Goal: Book appointment/travel/reservation

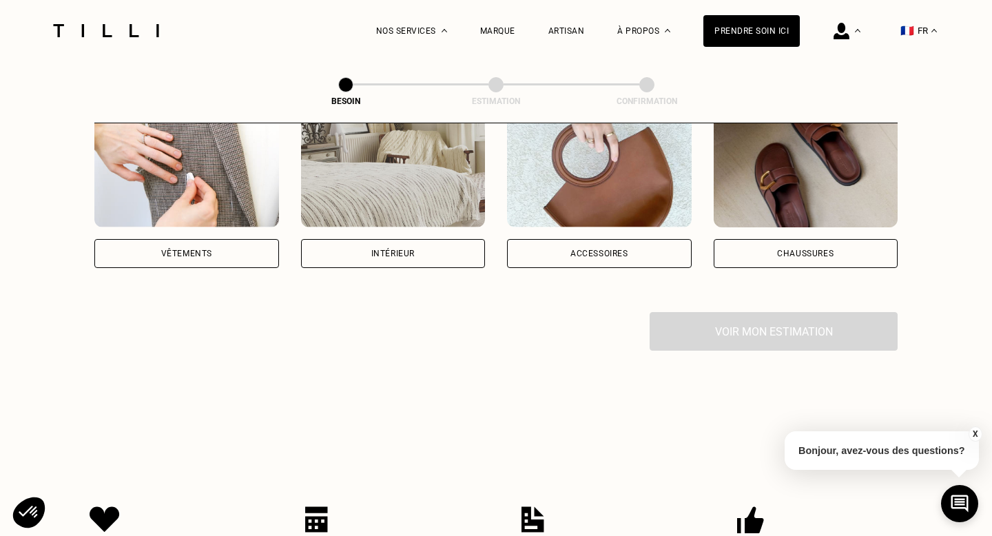
scroll to position [365, 0]
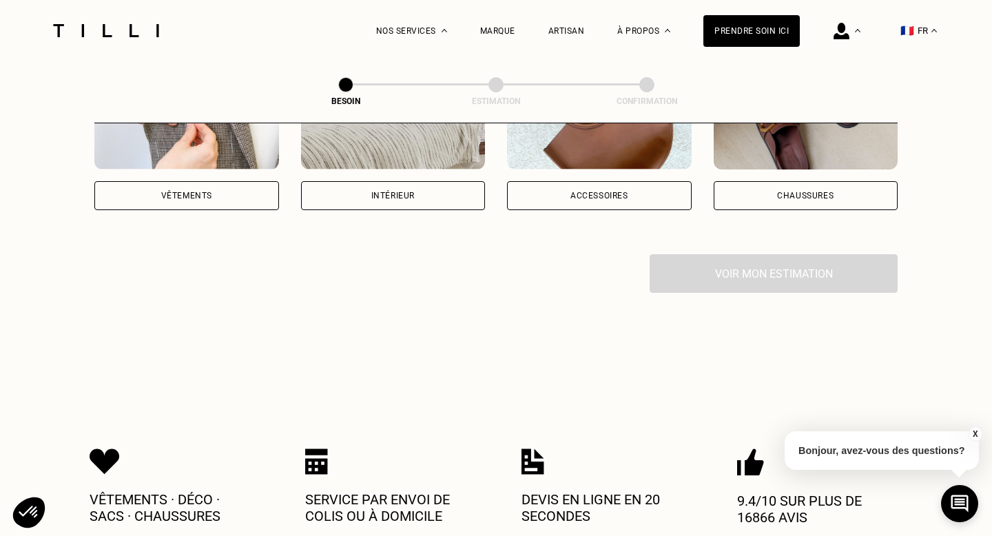
click at [171, 187] on div "Vêtements" at bounding box center [186, 195] width 185 height 29
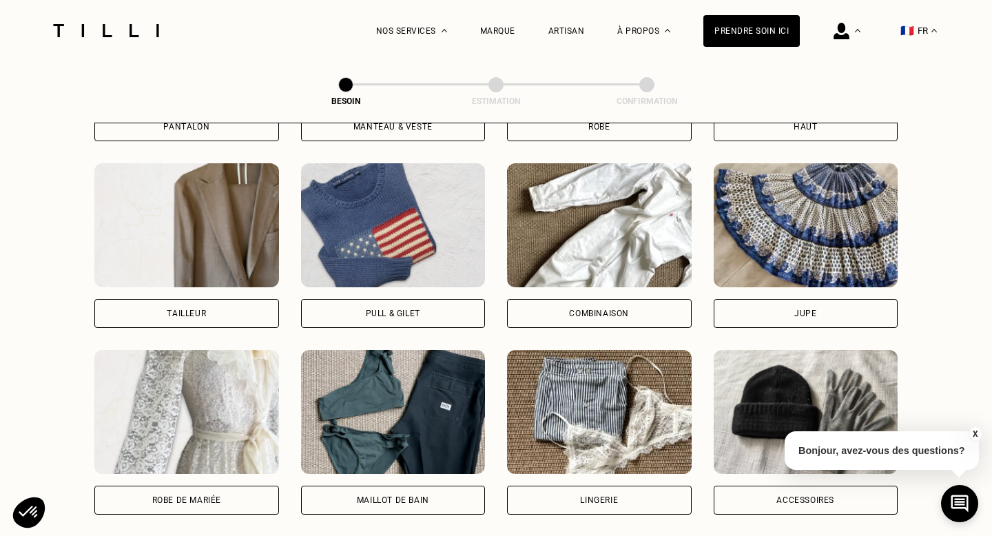
scroll to position [882, 0]
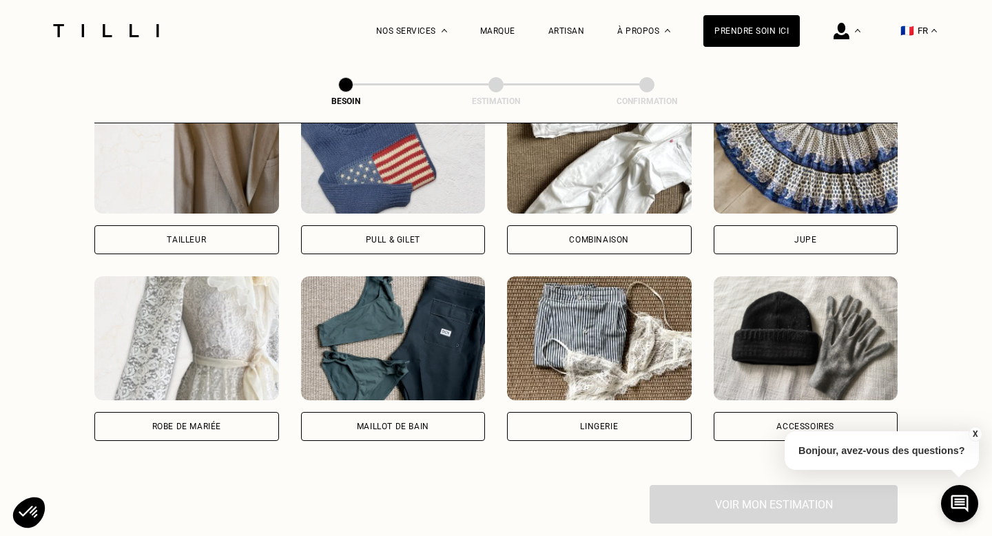
click at [189, 236] on div "Tailleur" at bounding box center [186, 240] width 39 height 8
select select "FR"
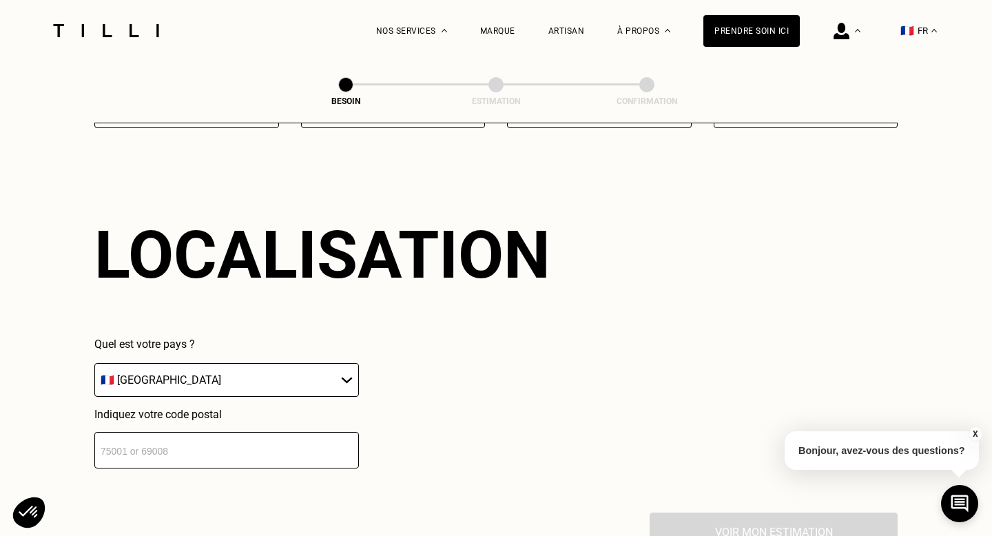
scroll to position [1196, 0]
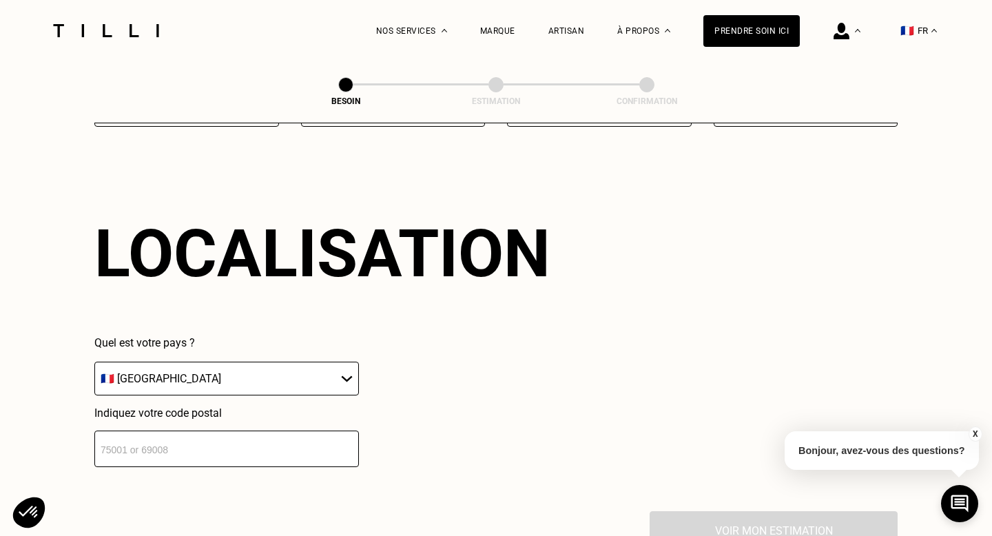
click at [192, 435] on input "number" at bounding box center [226, 449] width 265 height 37
type input "75018"
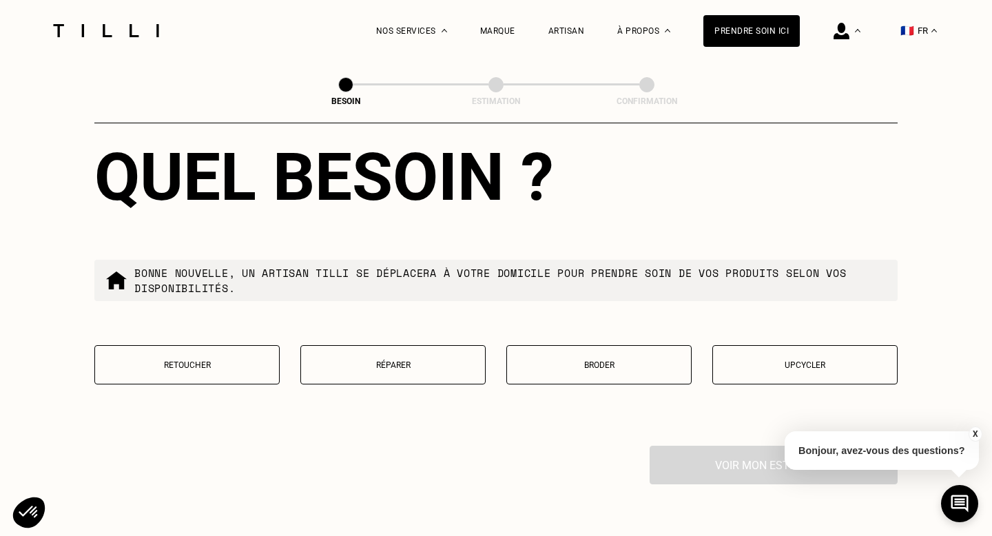
scroll to position [1614, 0]
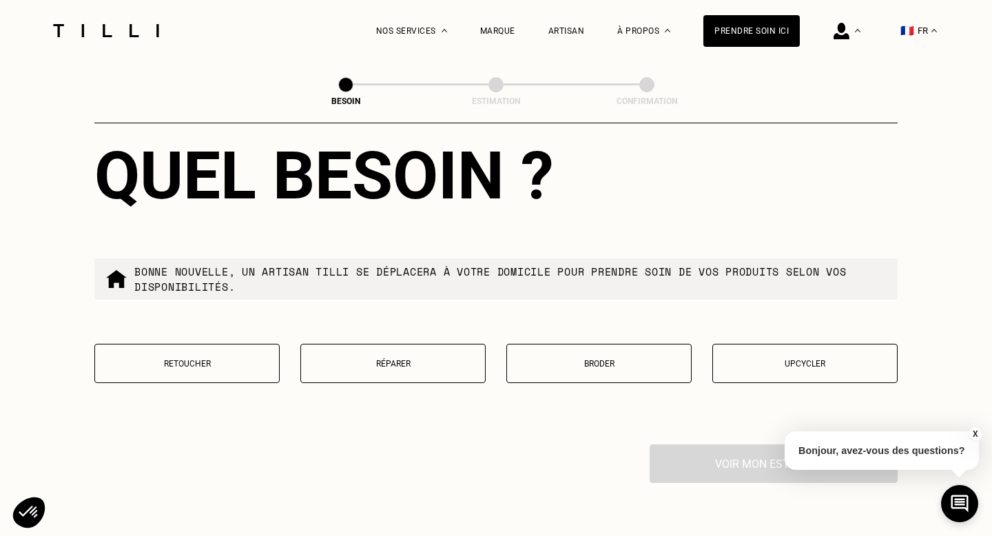
click at [202, 359] on p "Retoucher" at bounding box center [187, 364] width 170 height 10
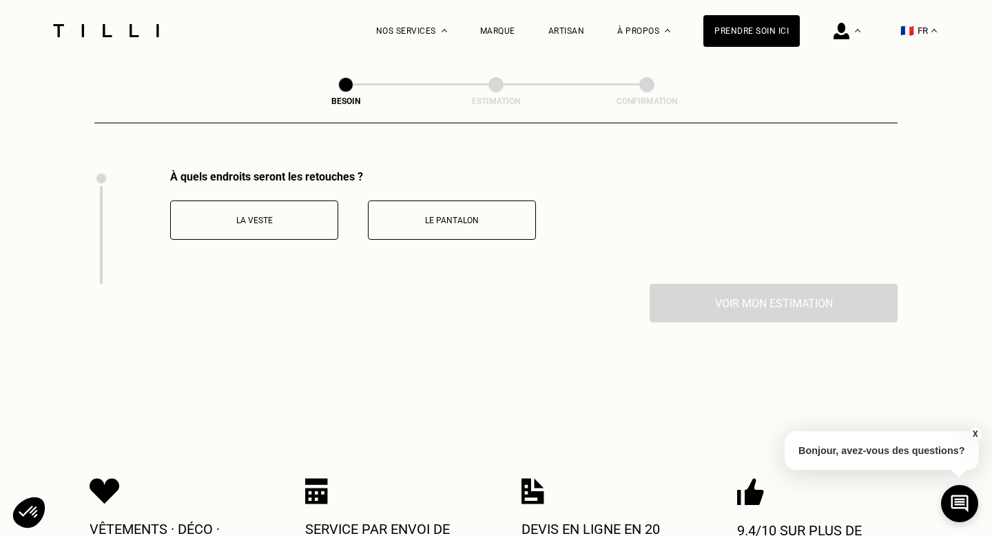
scroll to position [1889, 0]
click at [262, 216] on button "La veste" at bounding box center [254, 219] width 168 height 39
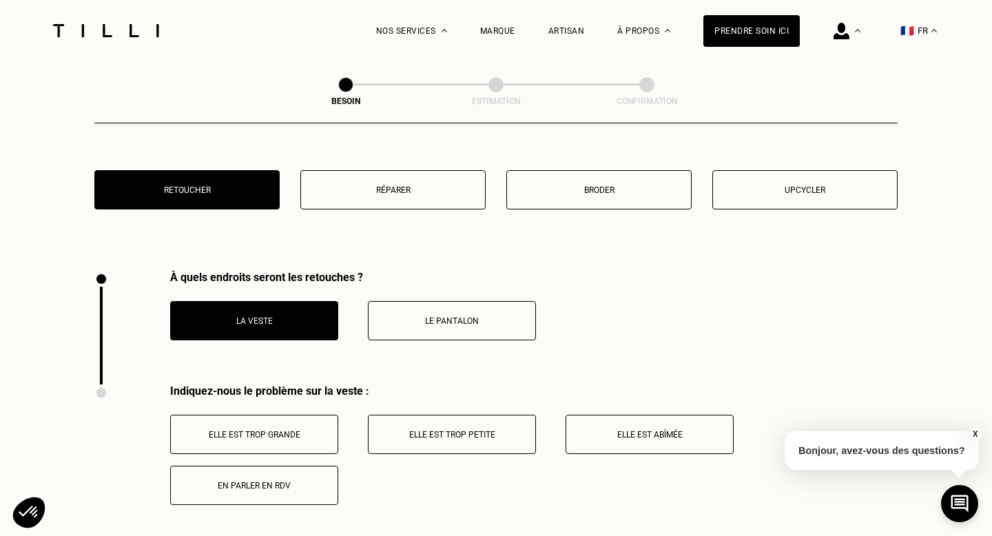
scroll to position [1769, 0]
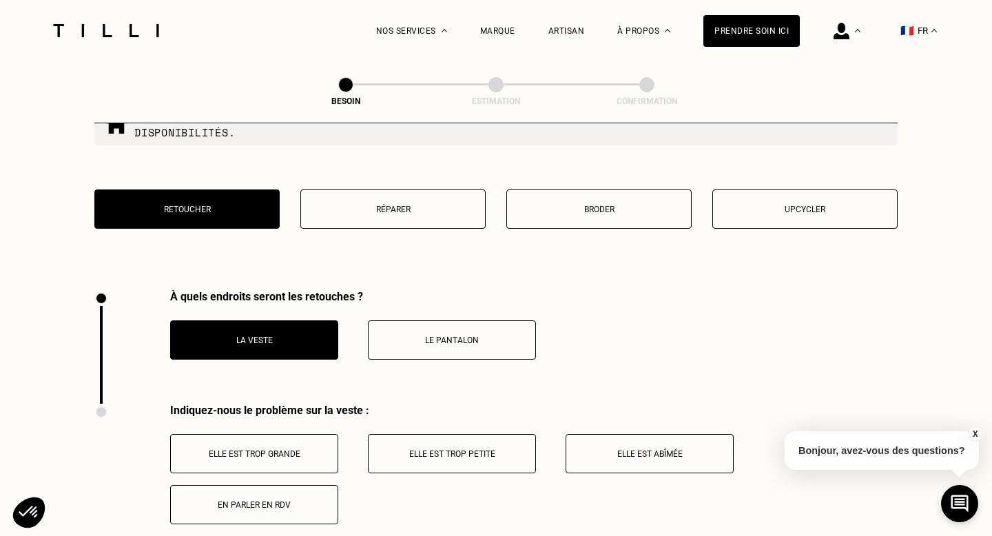
click at [390, 332] on button "Le pantalon" at bounding box center [452, 339] width 168 height 39
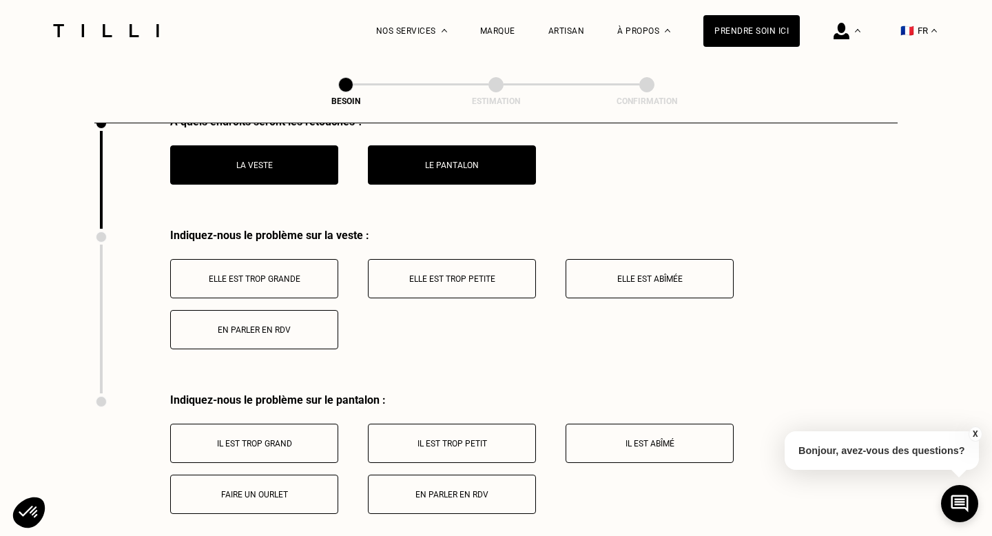
scroll to position [1899, 0]
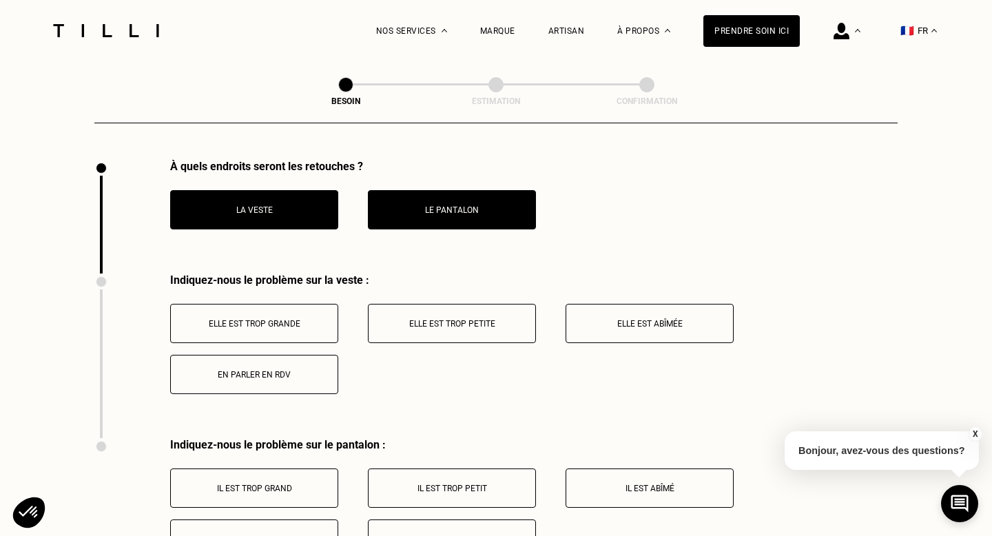
click at [229, 319] on p "Elle est trop grande" at bounding box center [254, 324] width 153 height 10
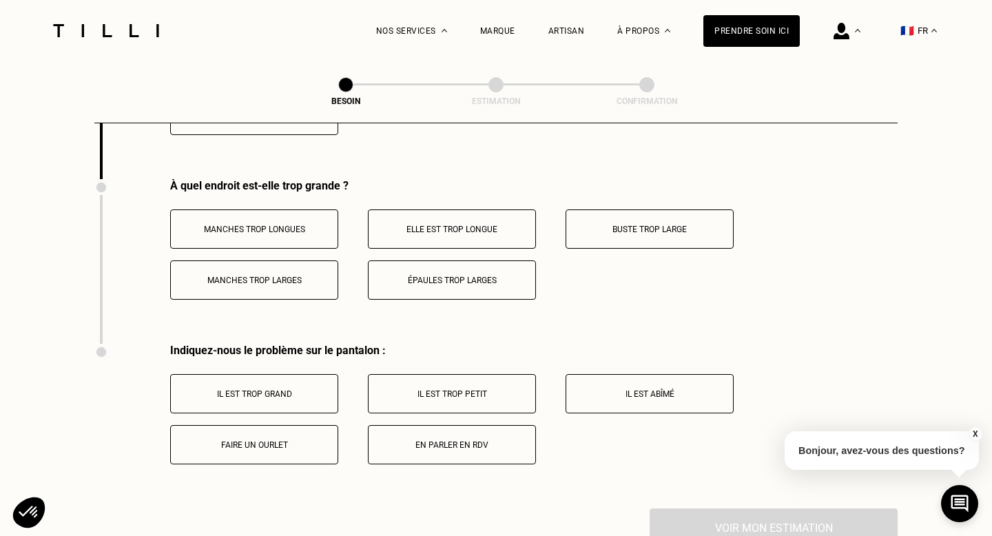
scroll to position [2168, 0]
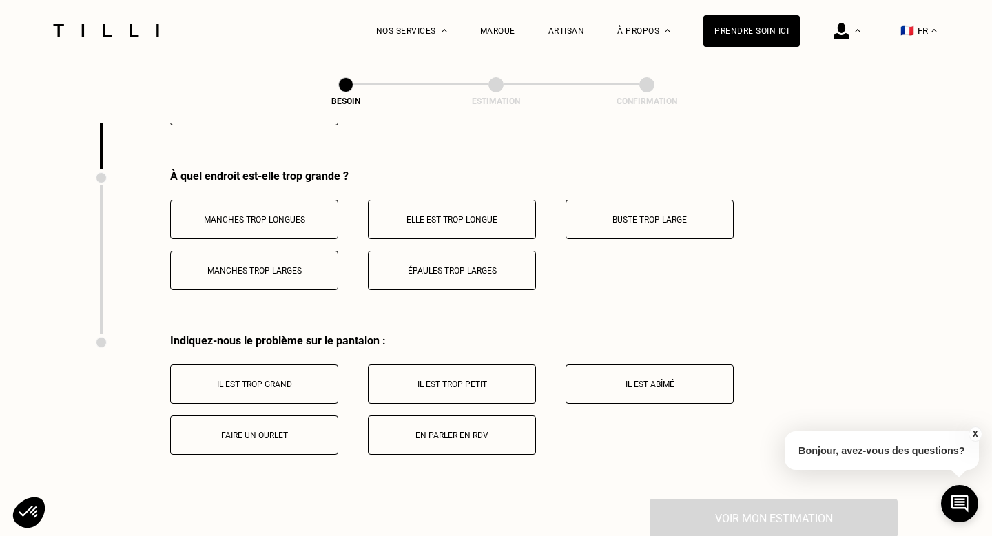
click at [615, 215] on button "Buste trop large" at bounding box center [650, 219] width 168 height 39
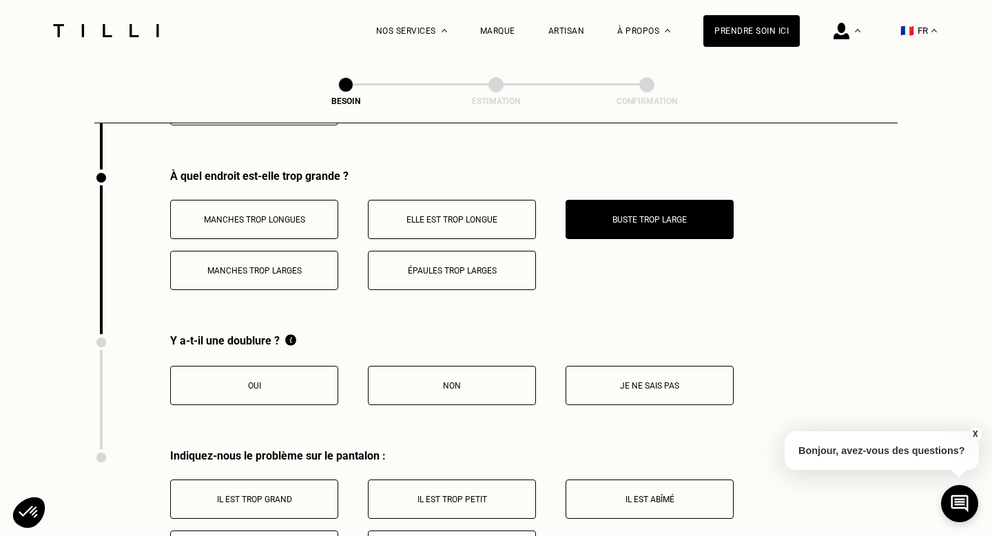
click at [285, 381] on p "Oui" at bounding box center [254, 386] width 153 height 10
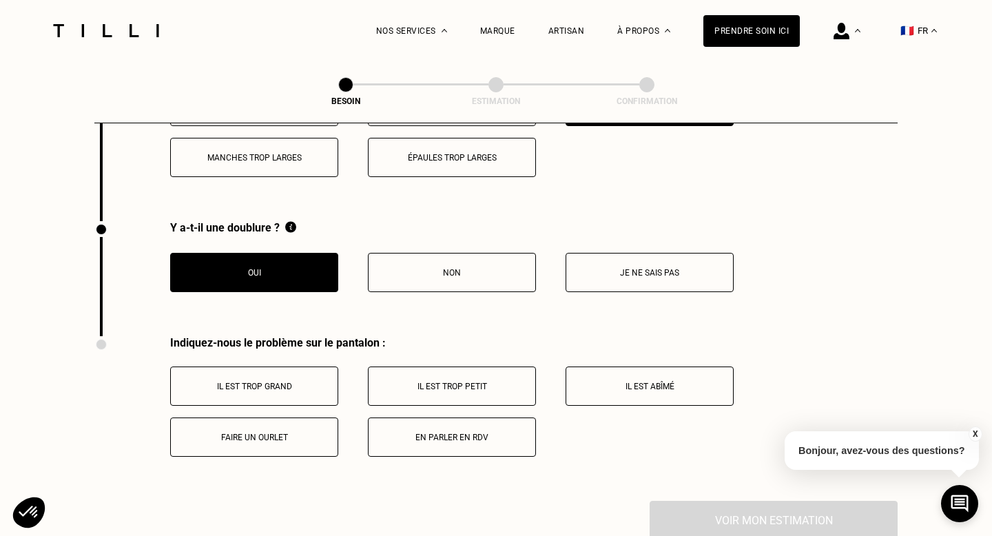
scroll to position [2285, 0]
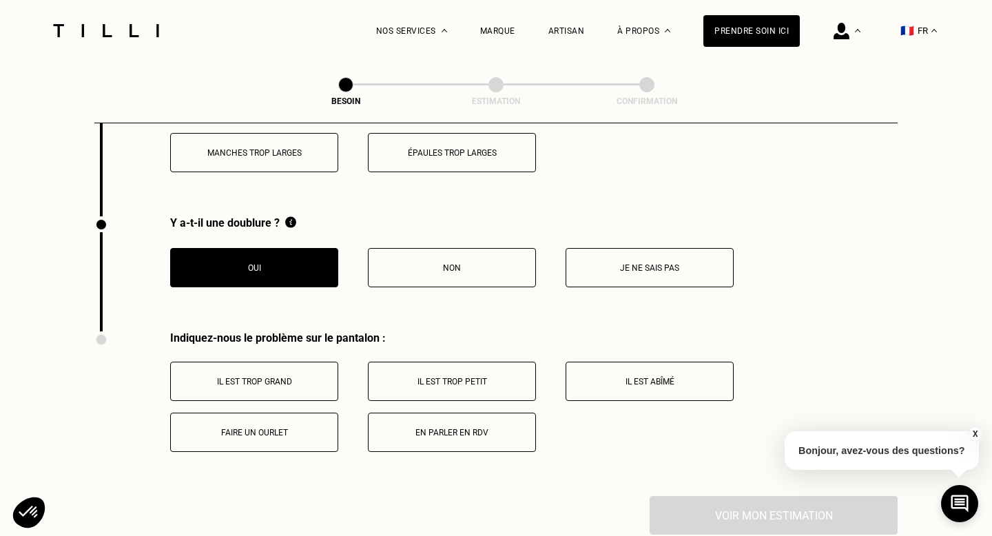
click at [287, 377] on p "Il est trop grand" at bounding box center [254, 382] width 153 height 10
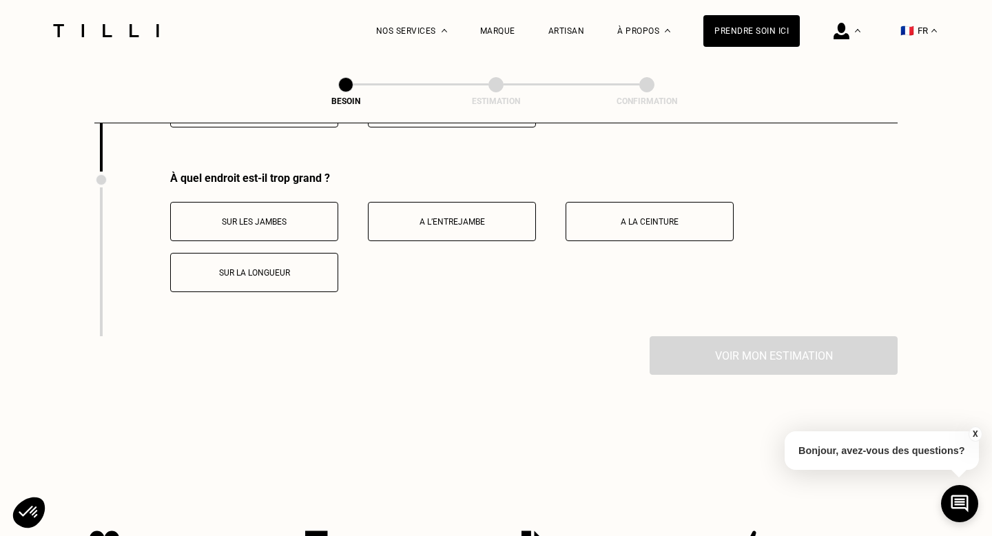
scroll to position [2612, 0]
click at [261, 266] on p "Sur la longueur" at bounding box center [254, 271] width 153 height 10
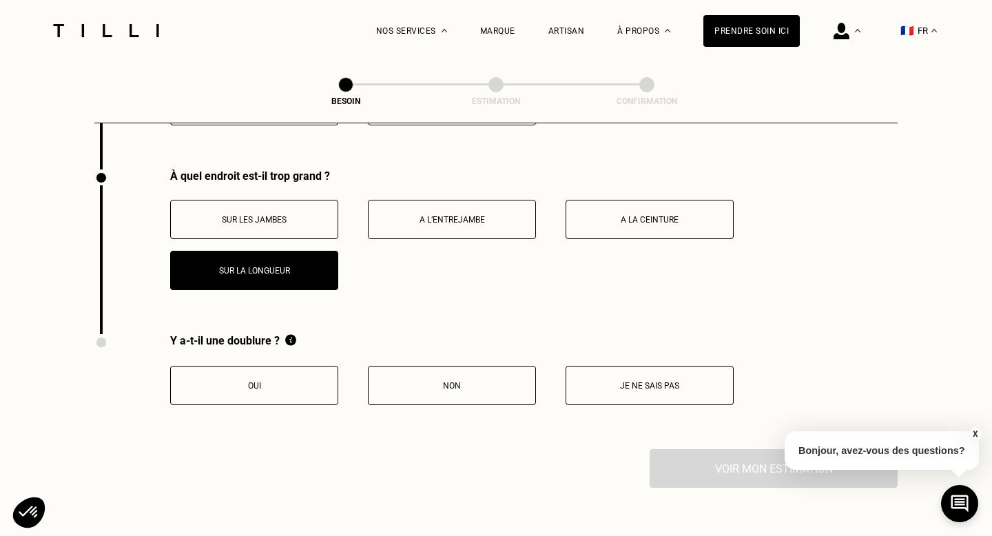
drag, startPoint x: 311, startPoint y: 356, endPoint x: 308, endPoint y: 349, distance: 8.1
click at [311, 366] on button "Oui" at bounding box center [254, 385] width 168 height 39
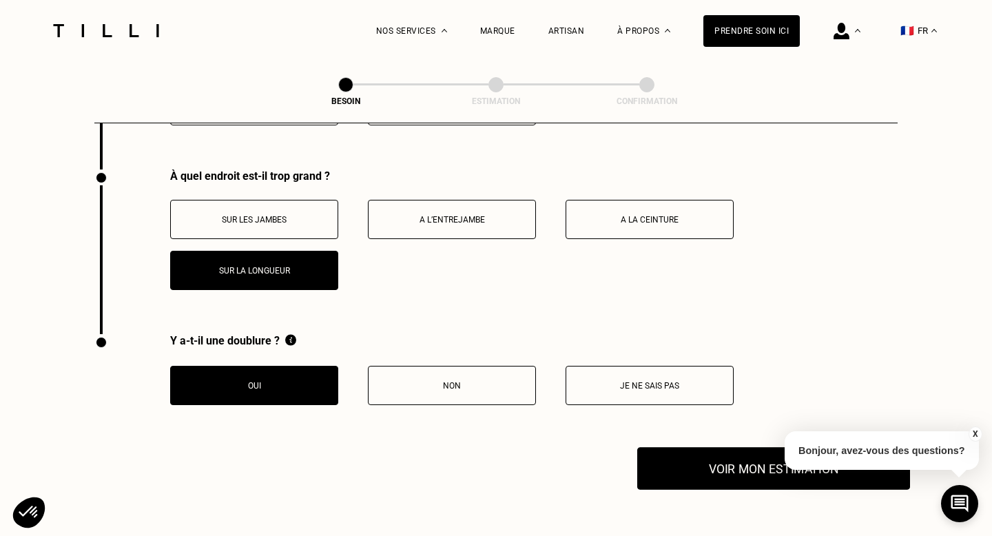
drag, startPoint x: 974, startPoint y: 433, endPoint x: 850, endPoint y: 445, distance: 125.3
click at [971, 434] on button "X" at bounding box center [975, 433] width 14 height 15
click at [682, 457] on button "Voir mon estimation" at bounding box center [773, 468] width 273 height 43
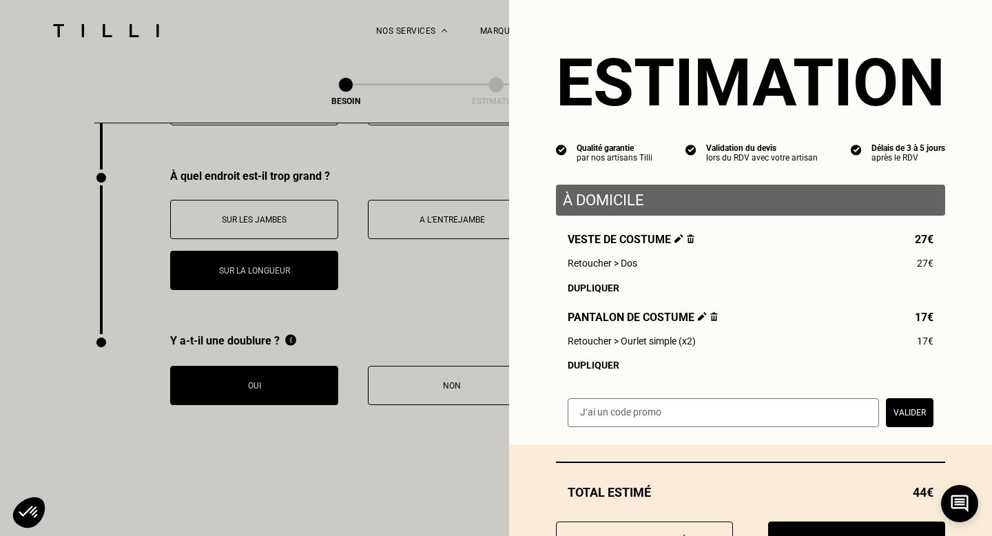
scroll to position [60, 0]
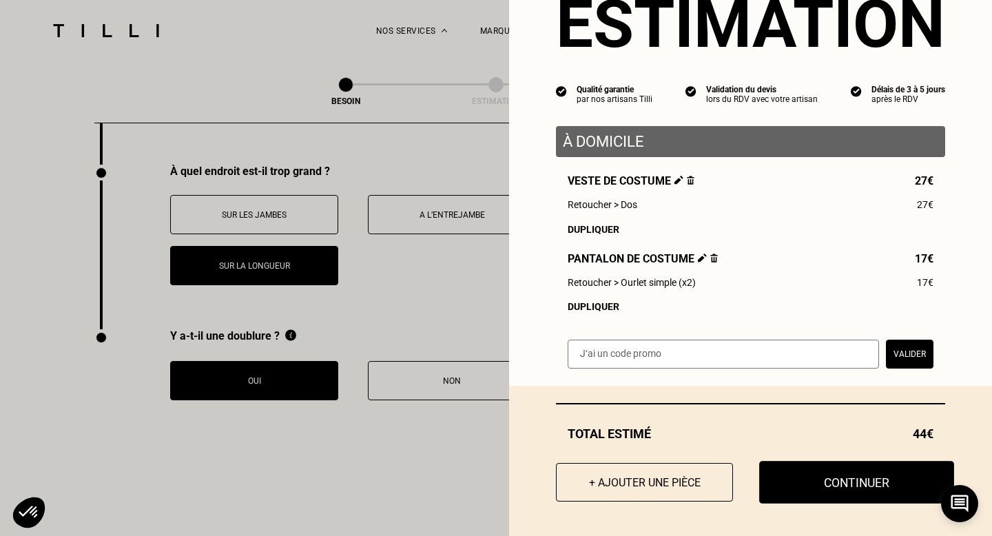
click at [810, 491] on button "Continuer" at bounding box center [856, 482] width 195 height 43
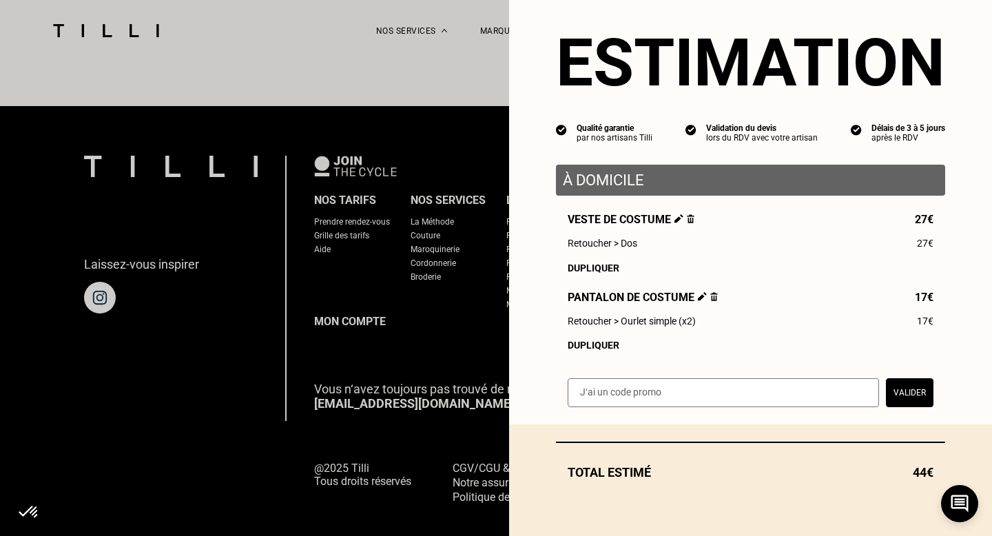
scroll to position [21, 0]
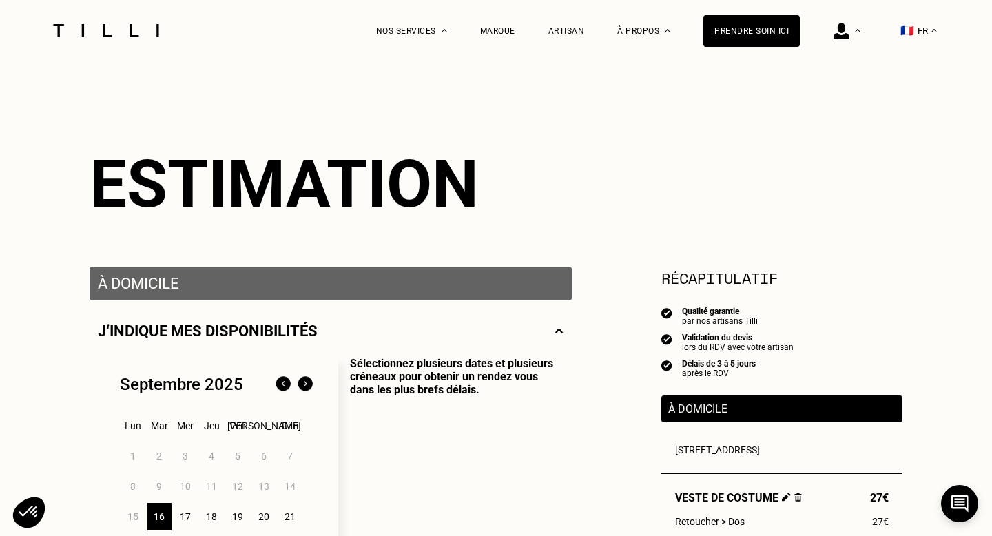
scroll to position [180, 0]
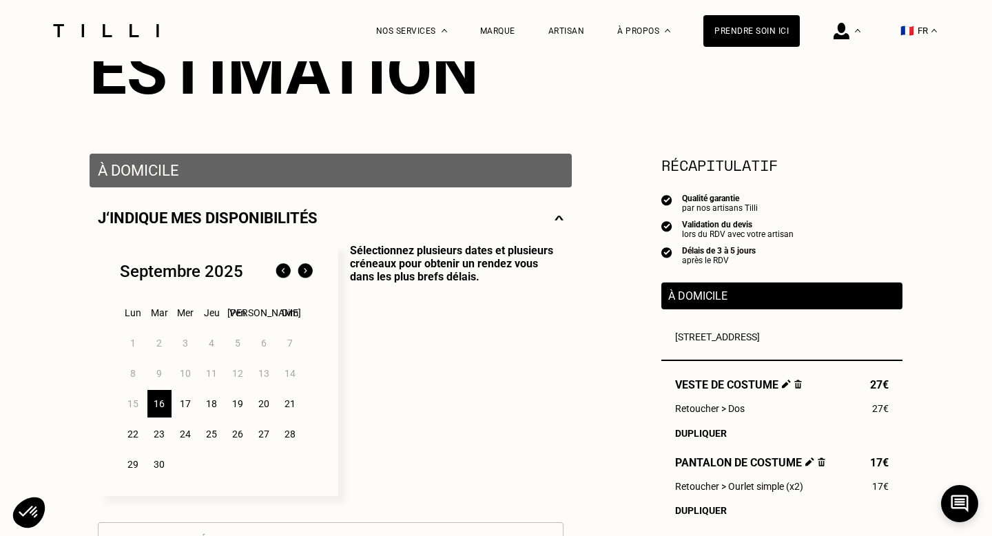
click at [156, 411] on div "16" at bounding box center [159, 404] width 24 height 28
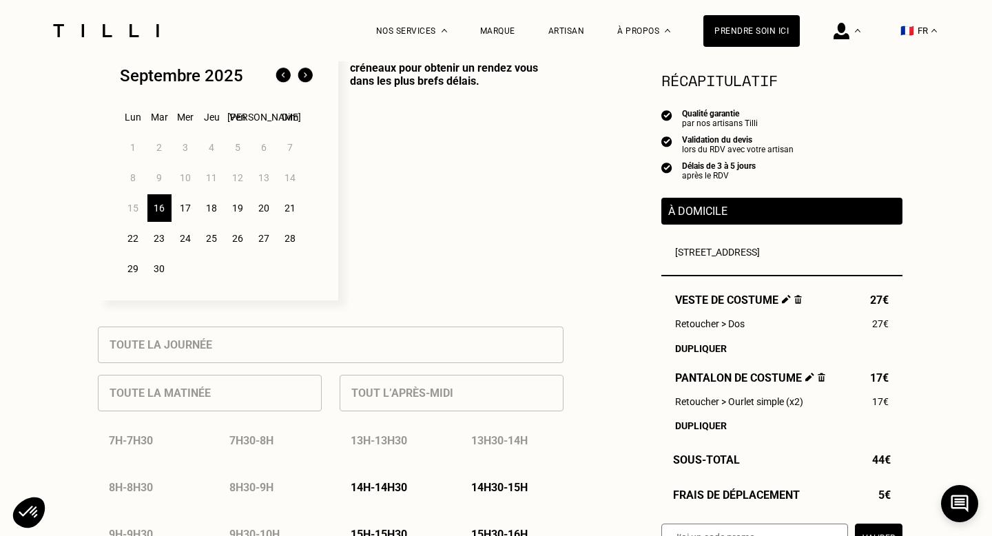
scroll to position [406, 0]
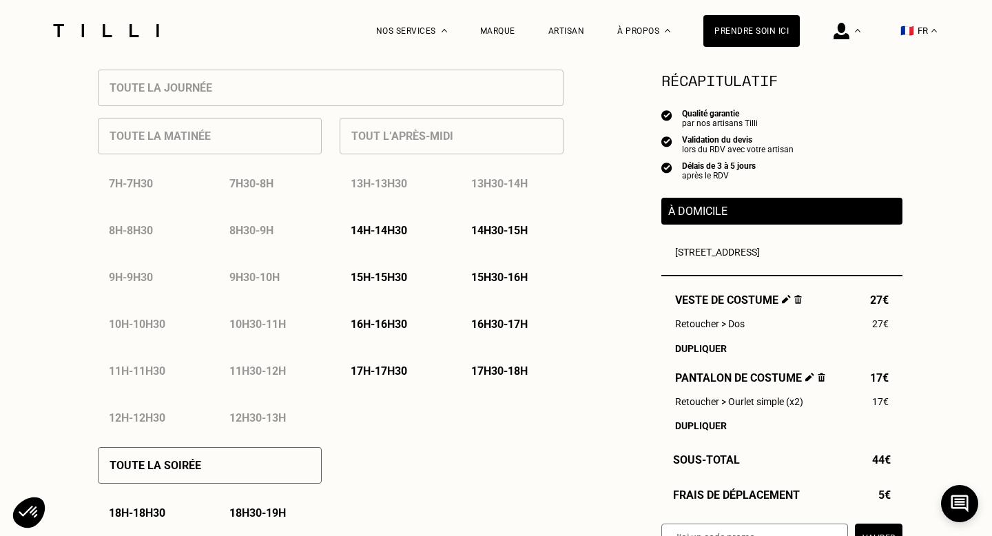
scroll to position [637, 0]
click at [393, 226] on p "14h - 14h30" at bounding box center [379, 229] width 56 height 13
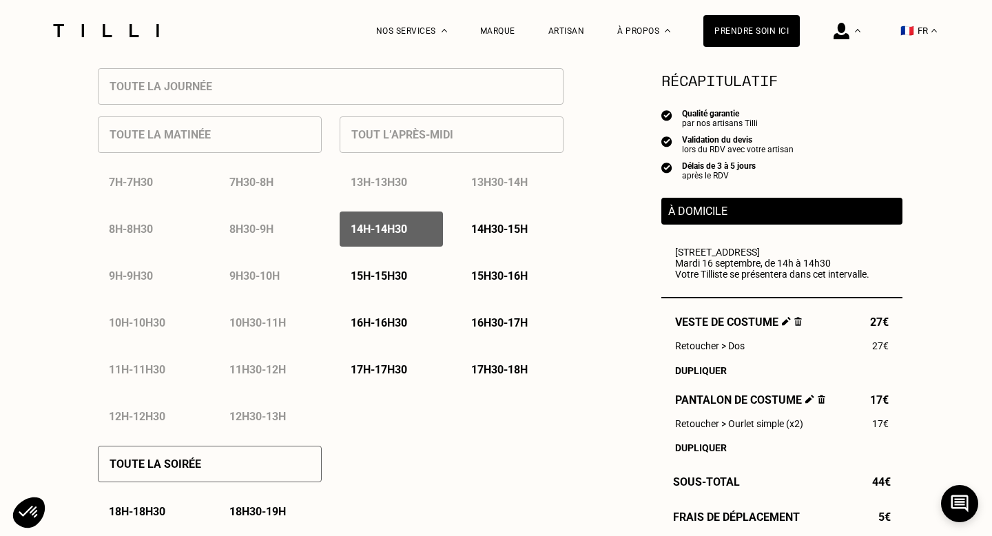
scroll to position [633, 0]
drag, startPoint x: 518, startPoint y: 235, endPoint x: 453, endPoint y: 286, distance: 83.0
click at [518, 235] on p "14h30 - 15h" at bounding box center [499, 229] width 56 height 13
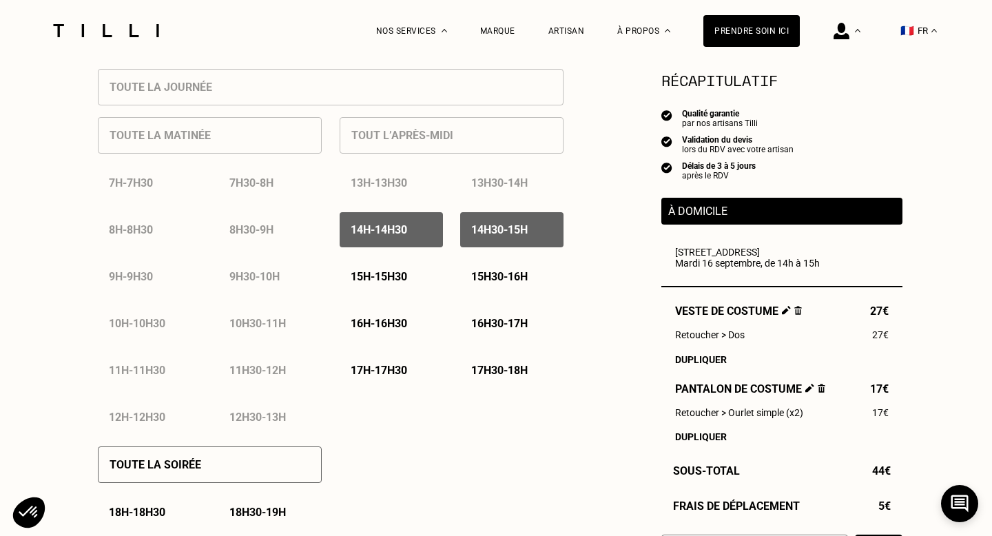
click at [387, 283] on p "15h - 15h30" at bounding box center [379, 276] width 56 height 13
click at [484, 280] on p "15h30 - 16h" at bounding box center [499, 276] width 56 height 13
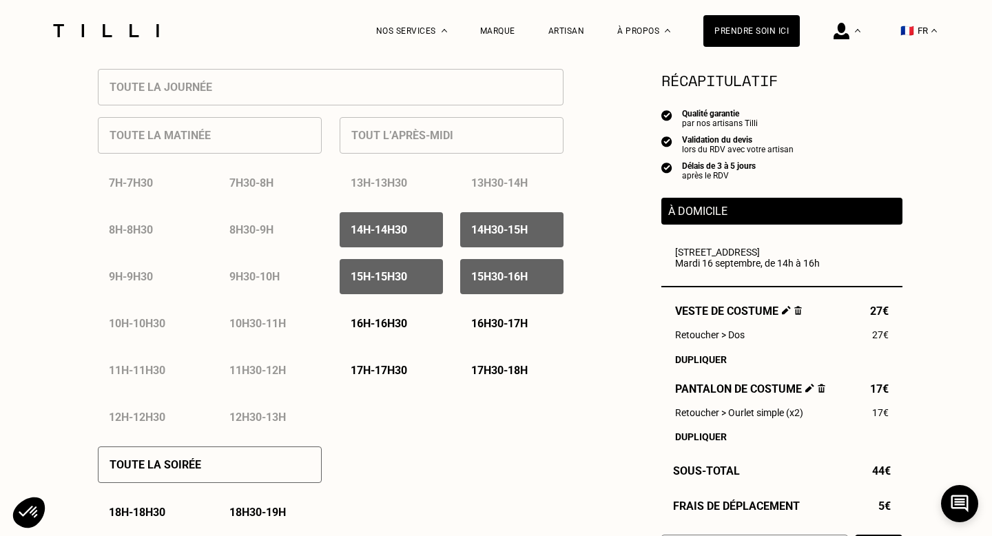
click at [384, 318] on p "16h - 16h30" at bounding box center [379, 323] width 56 height 13
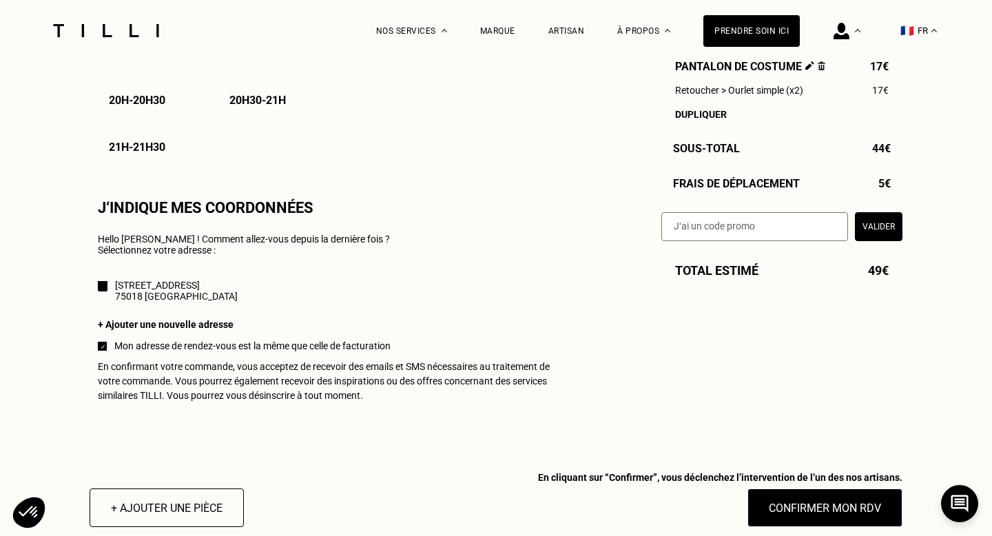
scroll to position [1216, 0]
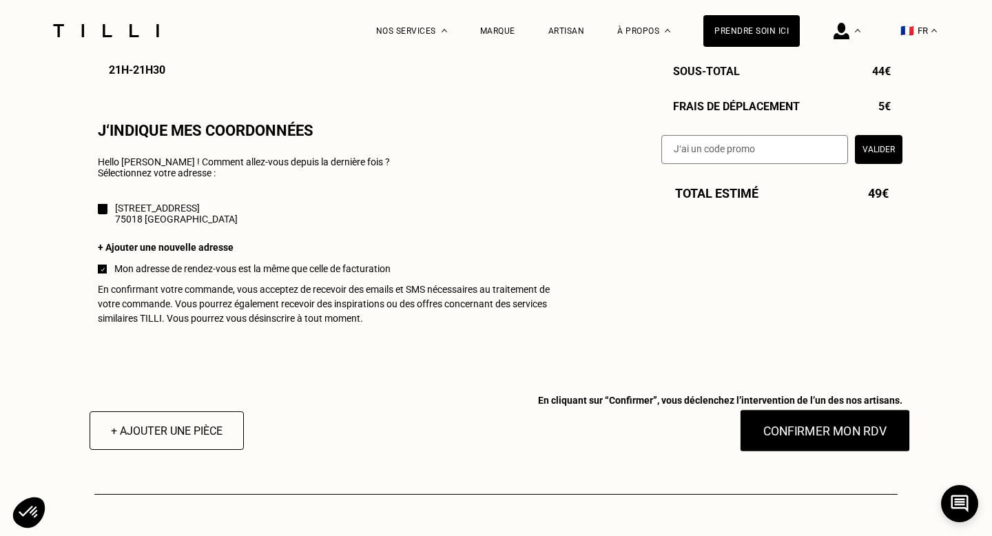
click at [814, 442] on button "Confirmer mon RDV" at bounding box center [825, 430] width 171 height 43
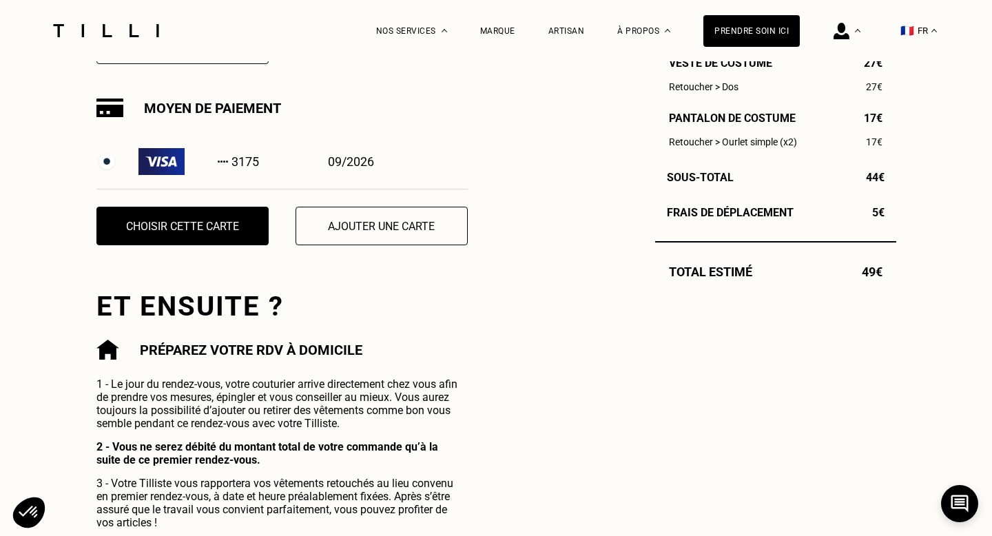
scroll to position [455, 0]
click at [347, 236] on button "Ajouter une carte" at bounding box center [381, 225] width 189 height 43
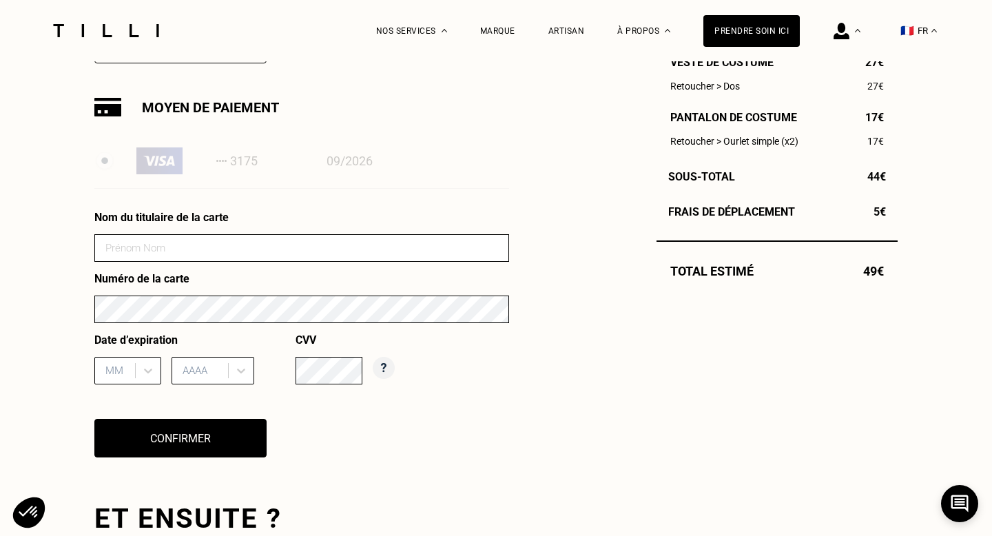
click at [307, 243] on input at bounding box center [301, 248] width 415 height 28
type input "[PERSON_NAME]"
type input "03"
type input "2027"
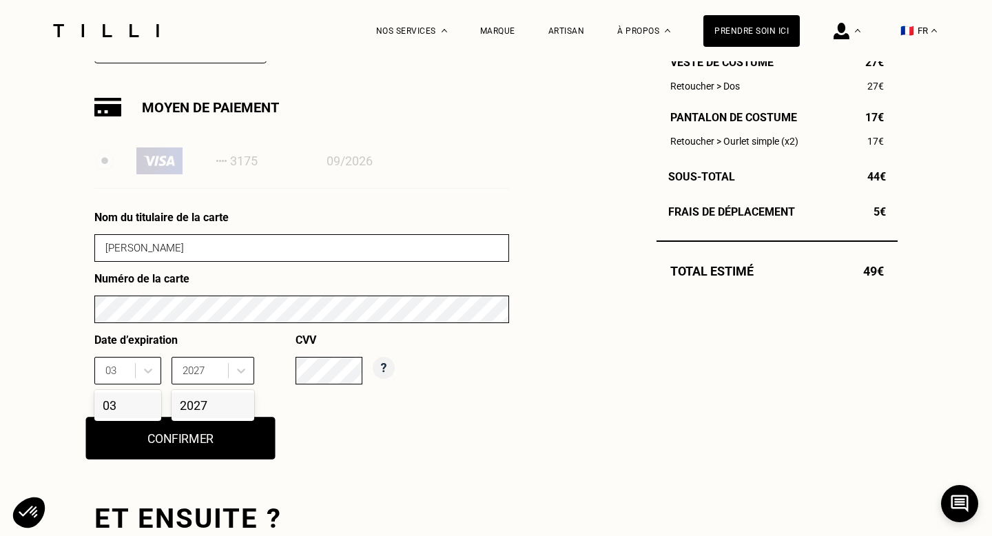
click at [245, 440] on button "Confirmer" at bounding box center [180, 438] width 189 height 43
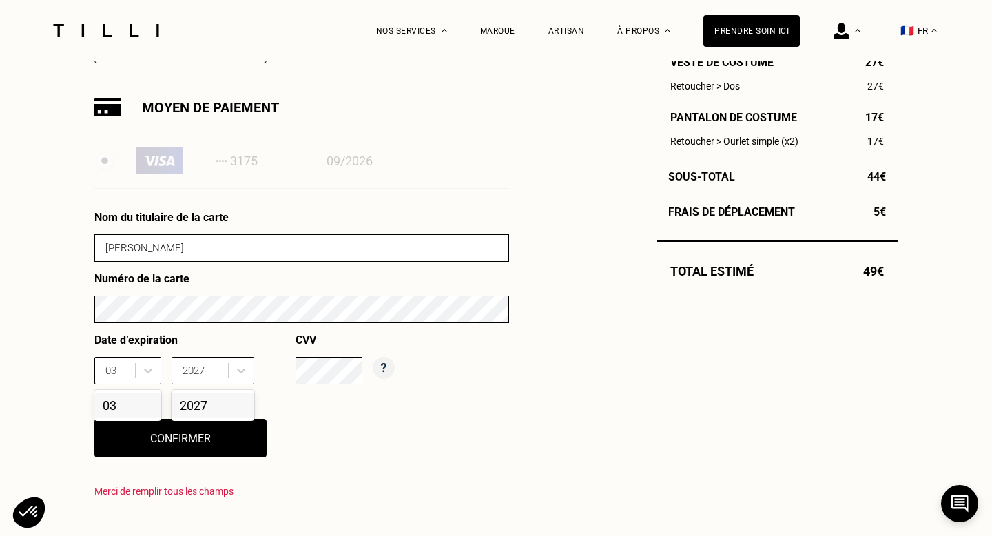
click at [522, 392] on div "Commande enregistrée Votre demande de rendez-vous a bien été prise en compte. N…" at bounding box center [495, 326] width 803 height 896
drag, startPoint x: 260, startPoint y: 265, endPoint x: 260, endPoint y: 238, distance: 26.9
click at [260, 263] on form "Nom du titulaire de la carte [PERSON_NAME] Numéro de la carte Date d’expiration…" at bounding box center [301, 303] width 415 height 184
click at [260, 238] on input "[PERSON_NAME]" at bounding box center [301, 248] width 415 height 28
click at [124, 372] on div "03" at bounding box center [116, 370] width 23 height 15
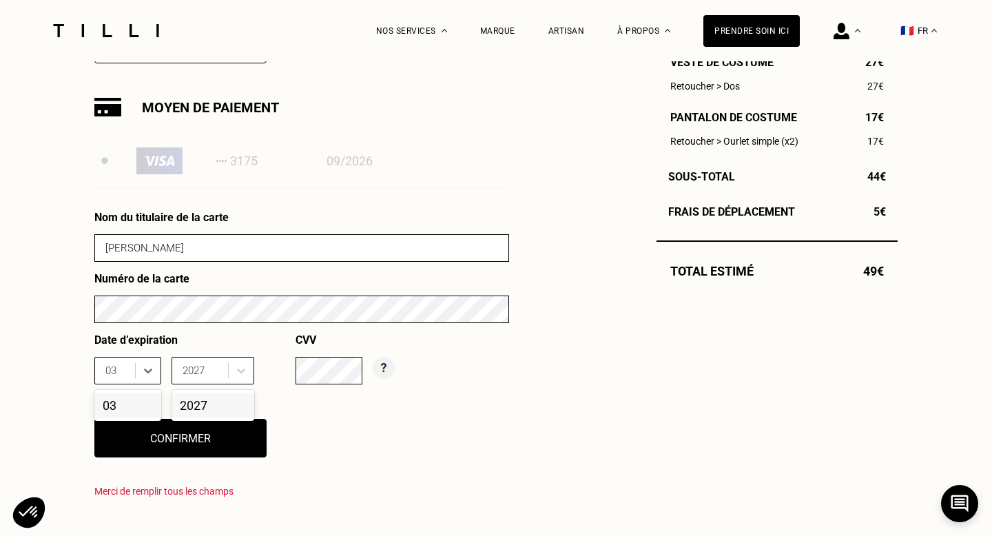
drag, startPoint x: 105, startPoint y: 407, endPoint x: 119, endPoint y: 403, distance: 15.0
click at [105, 406] on div "03" at bounding box center [127, 405] width 67 height 25
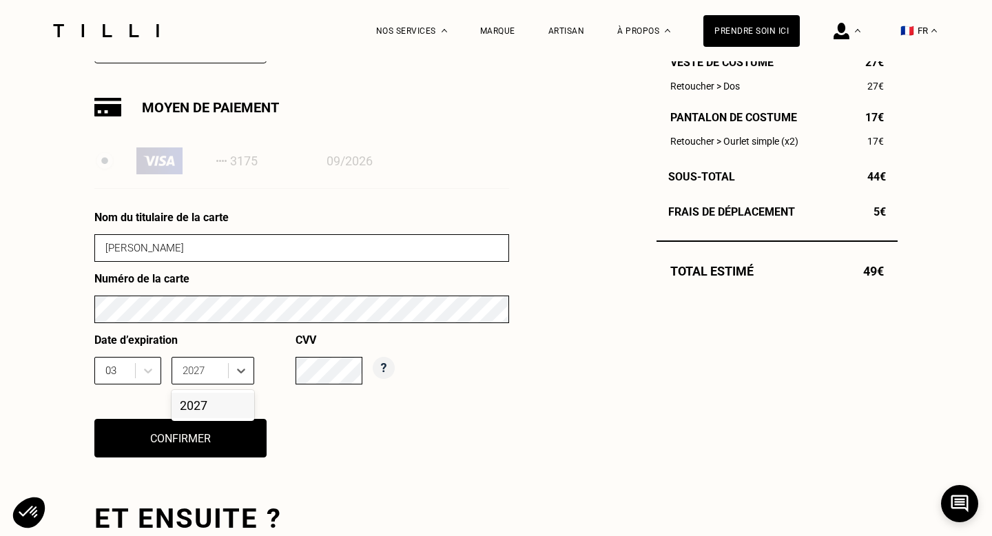
click at [219, 404] on div "2027" at bounding box center [213, 405] width 83 height 25
click at [193, 430] on button "Confirmer" at bounding box center [180, 438] width 172 height 39
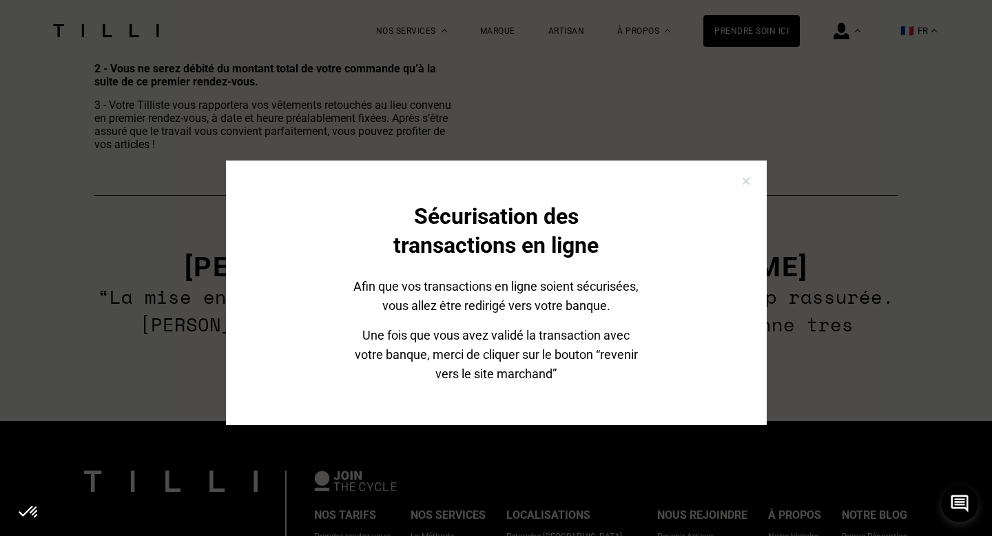
scroll to position [837, 0]
